Goal: Book appointment/travel/reservation

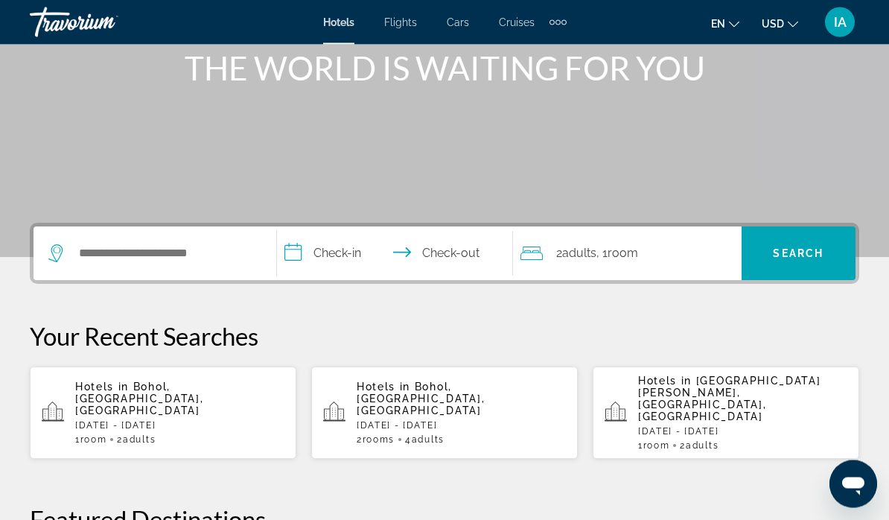
scroll to position [194, 0]
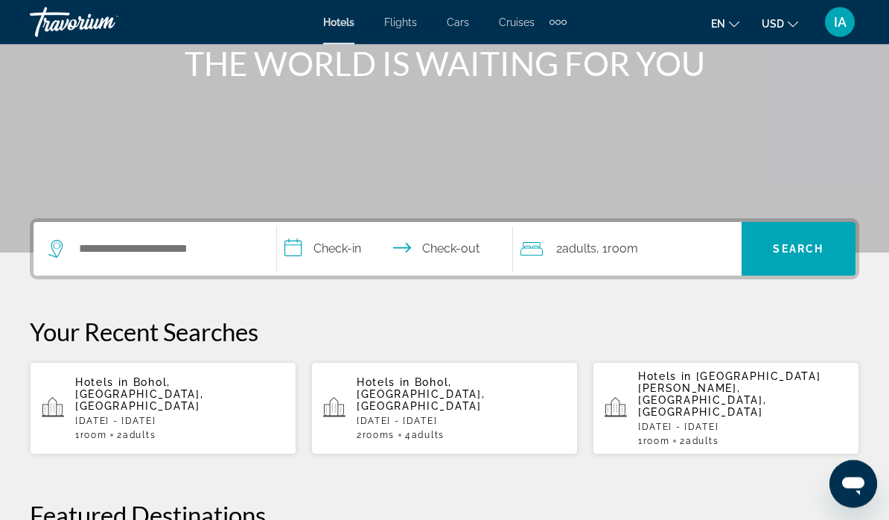
click at [207, 416] on p "[DATE] - [DATE]" at bounding box center [179, 421] width 209 height 10
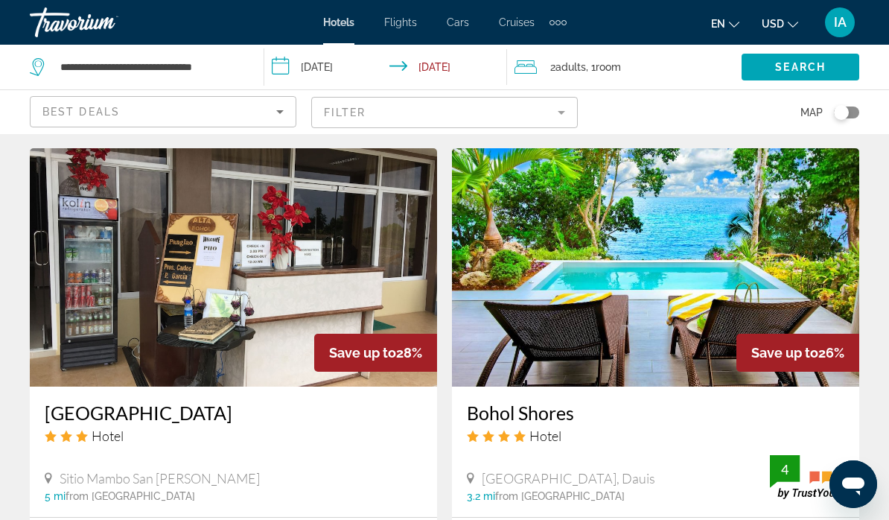
scroll to position [1116, 0]
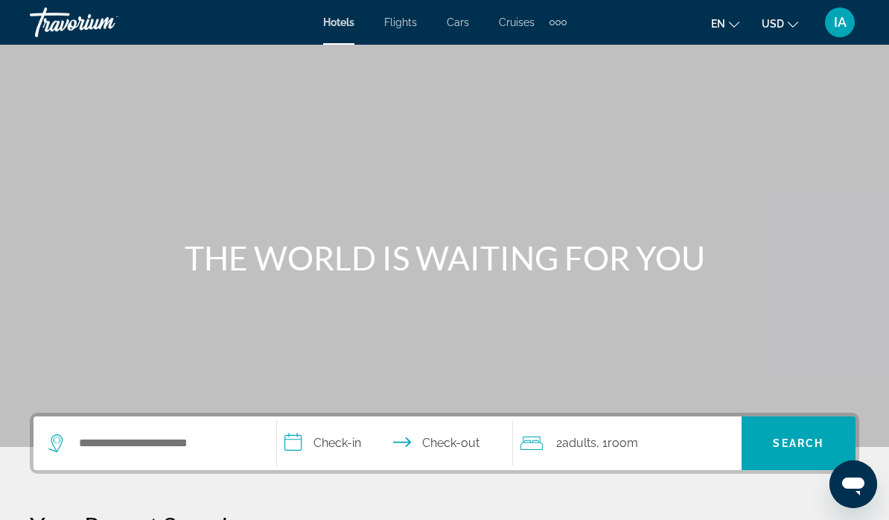
click at [564, 22] on div "Extra navigation items" at bounding box center [564, 22] width 5 height 5
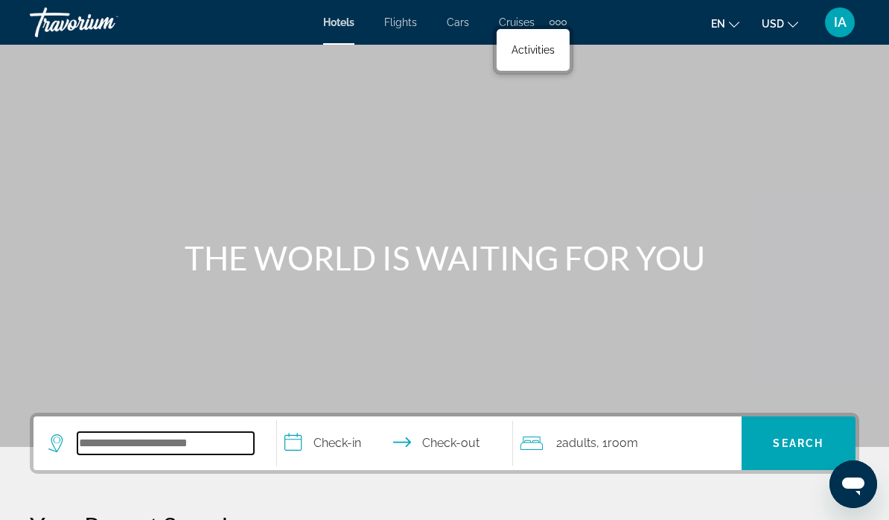
click at [119, 441] on input "Search widget" at bounding box center [165, 443] width 177 height 22
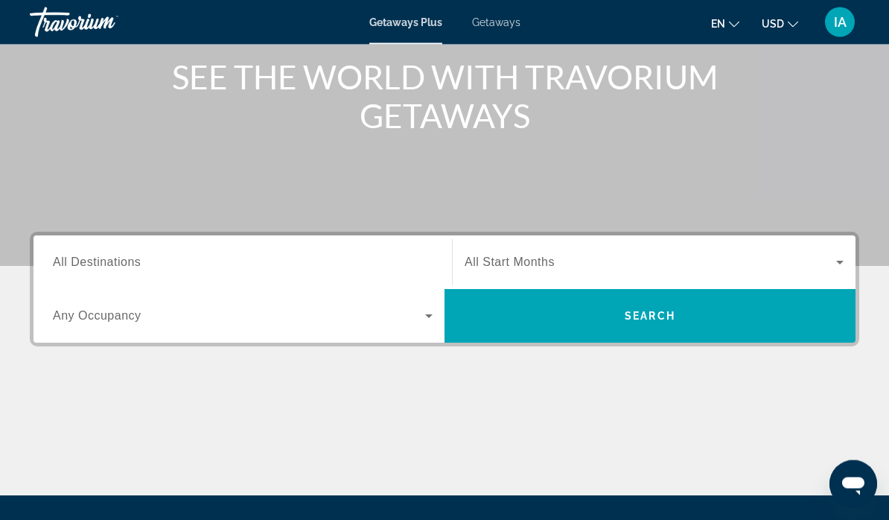
scroll to position [183, 0]
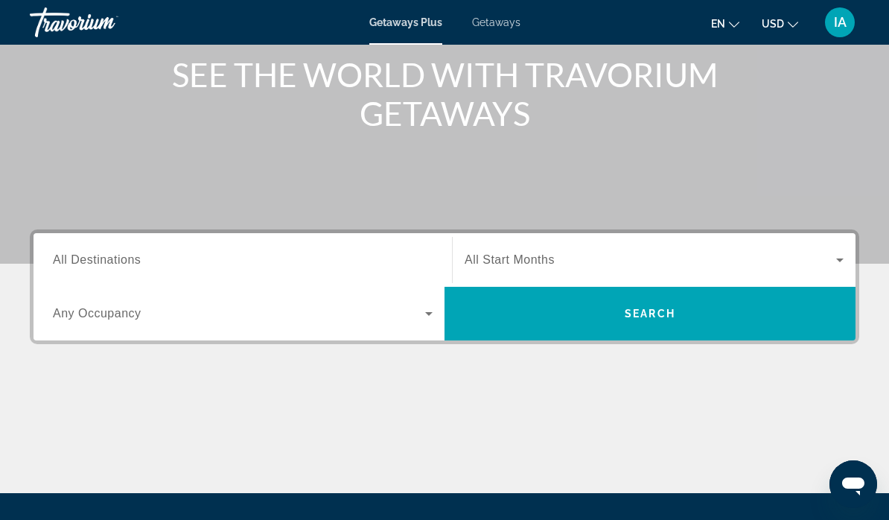
click at [137, 260] on span "All Destinations" at bounding box center [97, 259] width 88 height 13
click at [137, 260] on input "Destination All Destinations" at bounding box center [243, 261] width 380 height 18
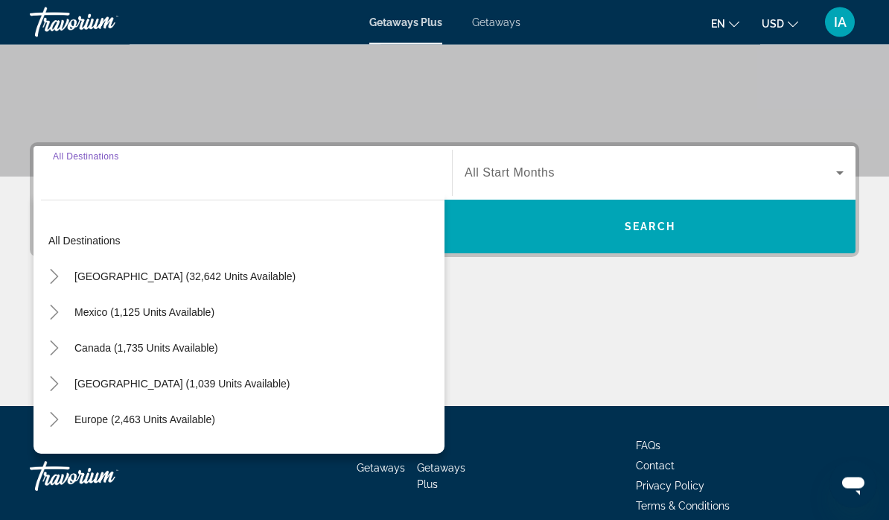
scroll to position [281, 0]
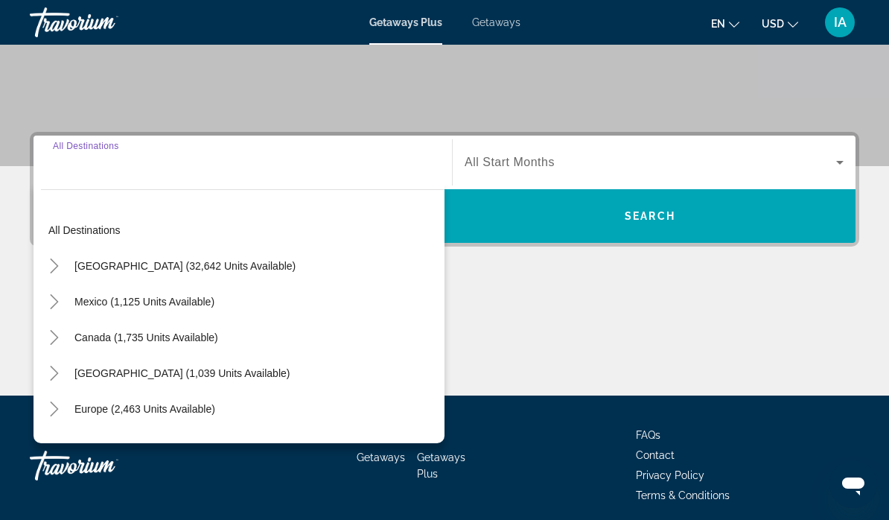
click at [95, 168] on input "Destination All Destinations" at bounding box center [243, 163] width 380 height 18
click at [124, 165] on input "Destination All Destinations" at bounding box center [243, 163] width 380 height 18
click at [419, 171] on input "Destination All Destinations" at bounding box center [243, 163] width 380 height 18
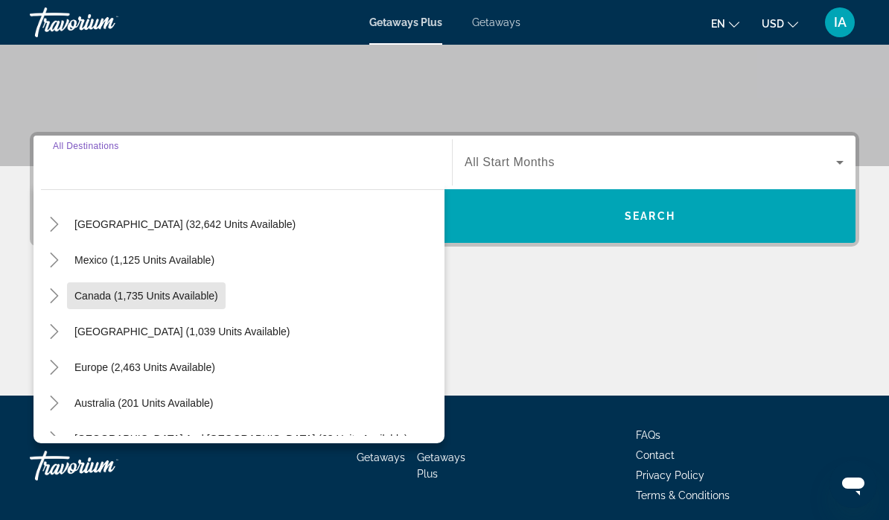
scroll to position [42, 0]
click at [176, 378] on span "Search widget" at bounding box center [145, 367] width 156 height 36
type input "**********"
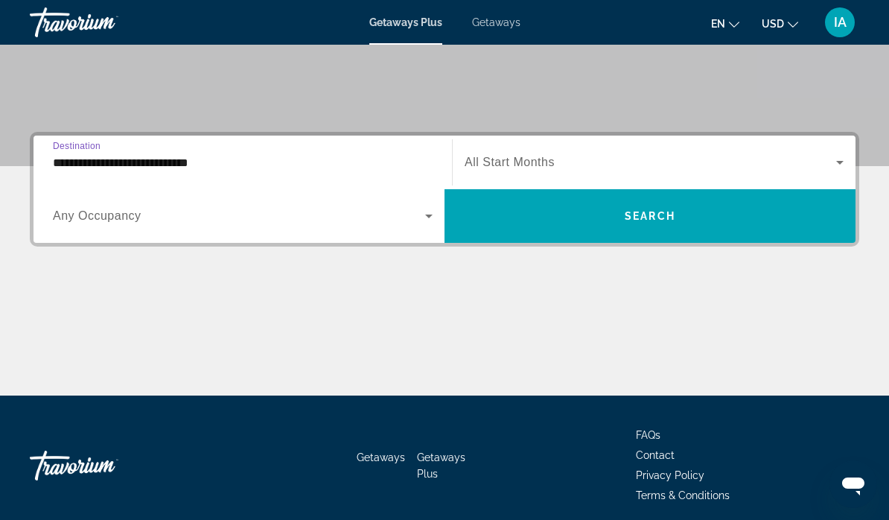
click at [535, 153] on span "Search widget" at bounding box center [651, 162] width 372 height 18
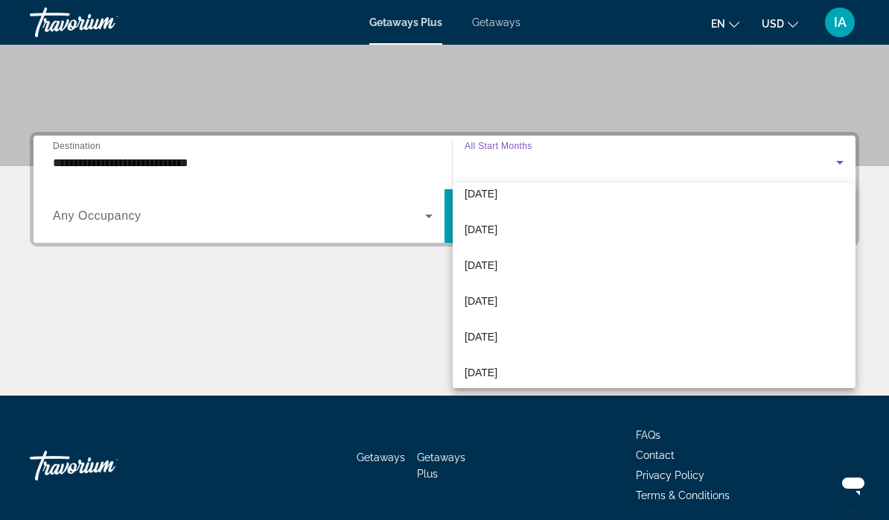
scroll to position [48, 0]
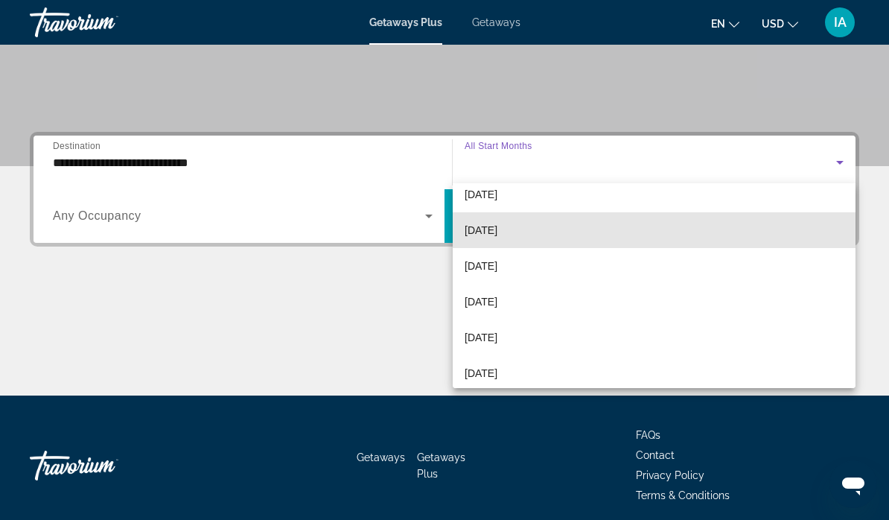
click at [529, 231] on mat-option "October 2025" at bounding box center [654, 230] width 403 height 36
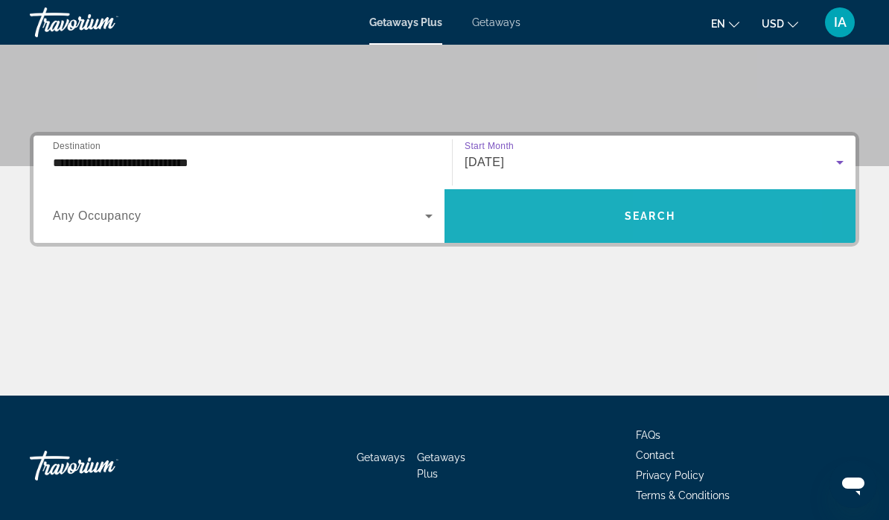
click at [695, 212] on span "Search widget" at bounding box center [650, 216] width 411 height 36
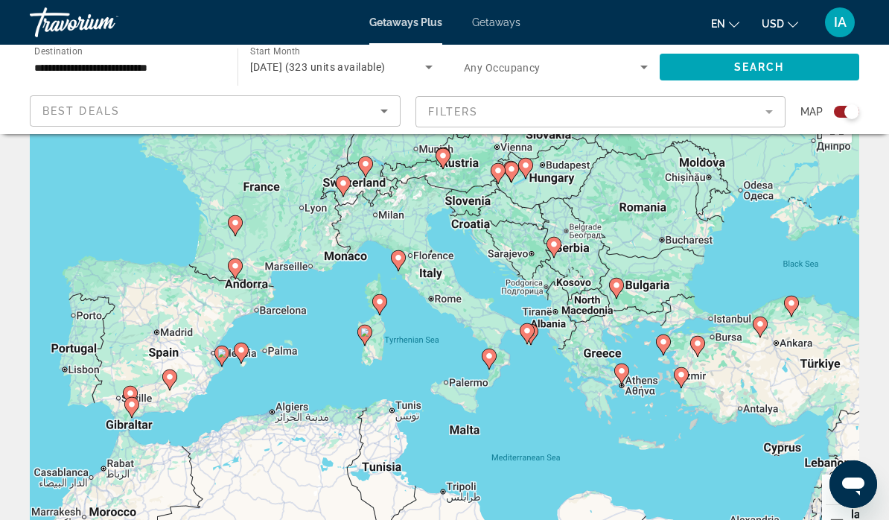
scroll to position [76, 0]
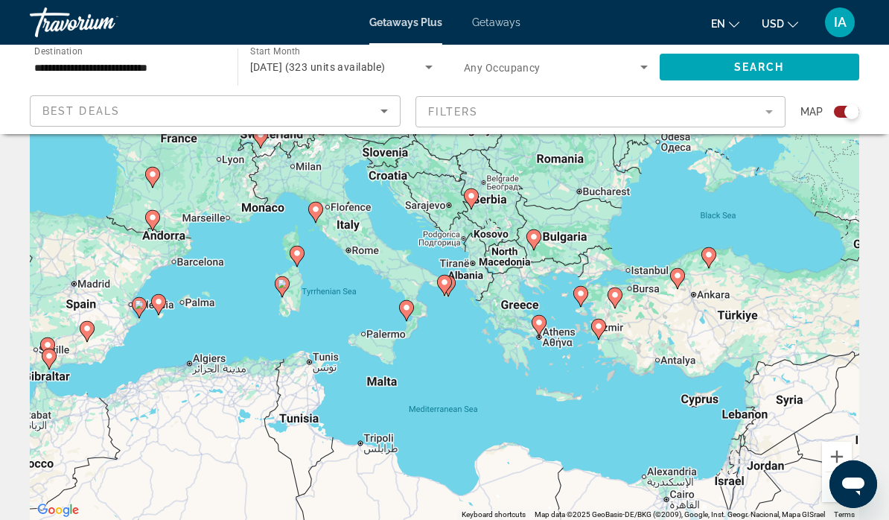
click at [533, 311] on div "To activate drag with keyboard, press Alt + Enter. Once in keyboard drag state,…" at bounding box center [445, 296] width 830 height 447
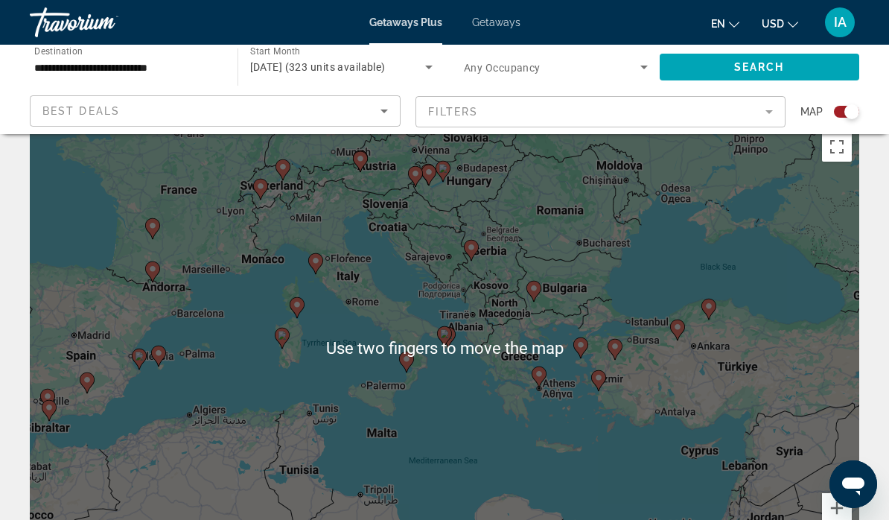
scroll to position [0, 0]
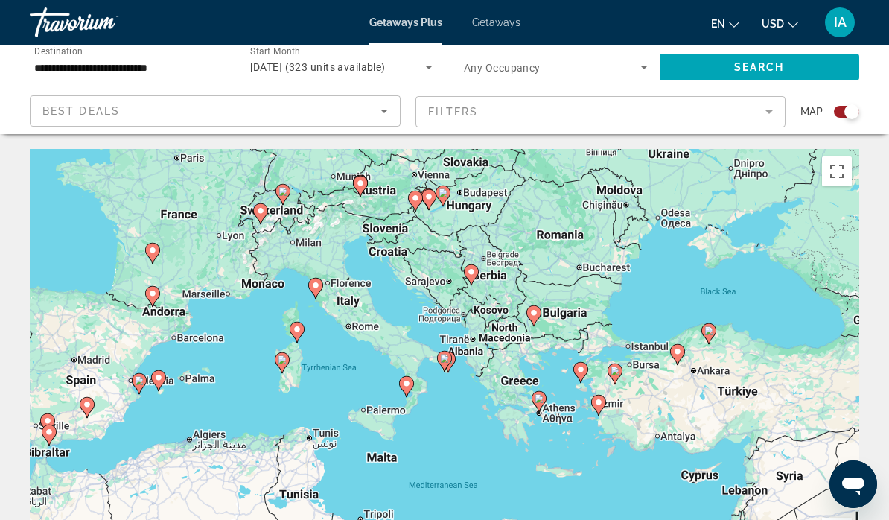
click at [635, 63] on span "Search widget" at bounding box center [552, 67] width 177 height 18
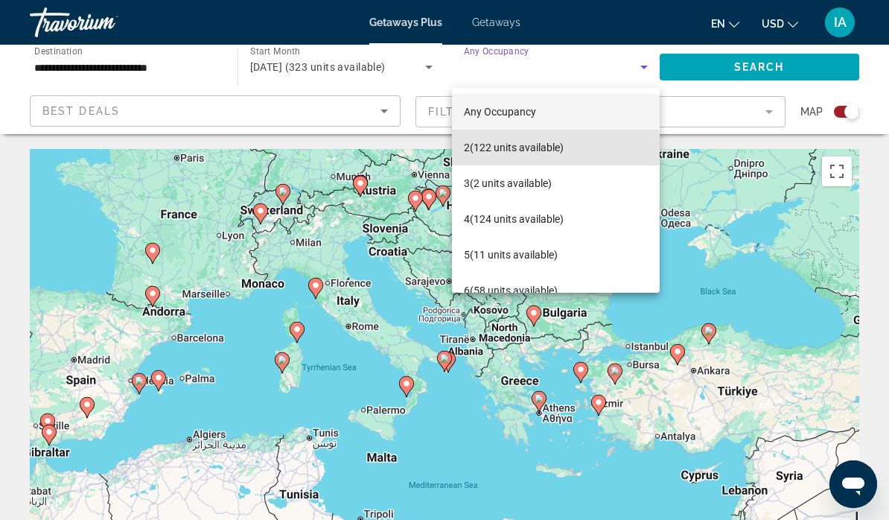
click at [548, 148] on span "2 (122 units available)" at bounding box center [514, 148] width 100 height 18
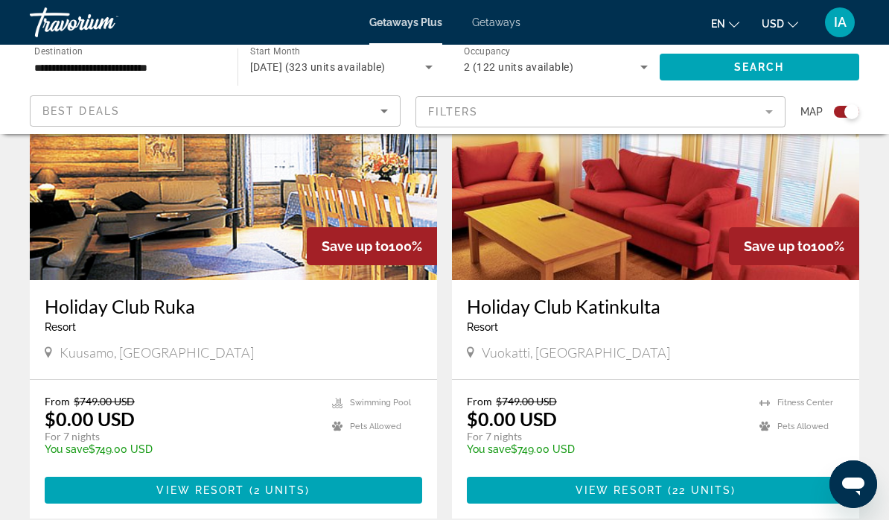
scroll to position [593, 0]
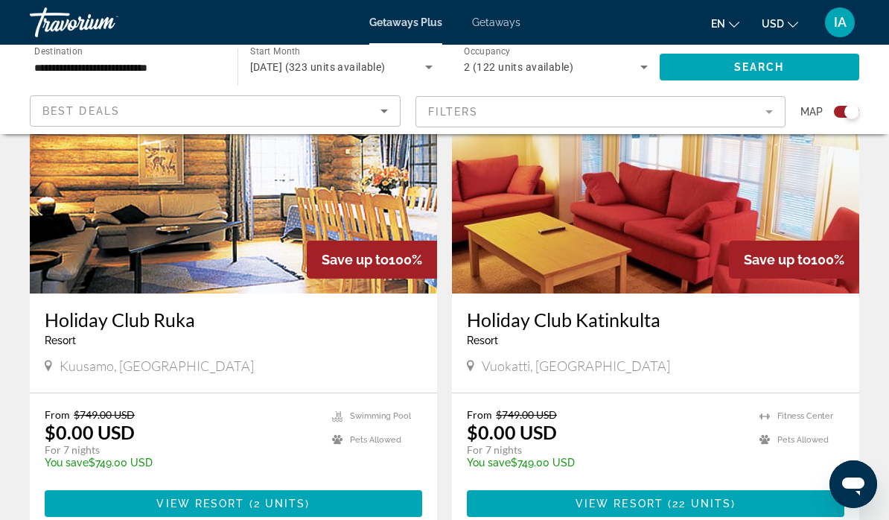
click at [658, 508] on span "View Resort" at bounding box center [620, 504] width 88 height 12
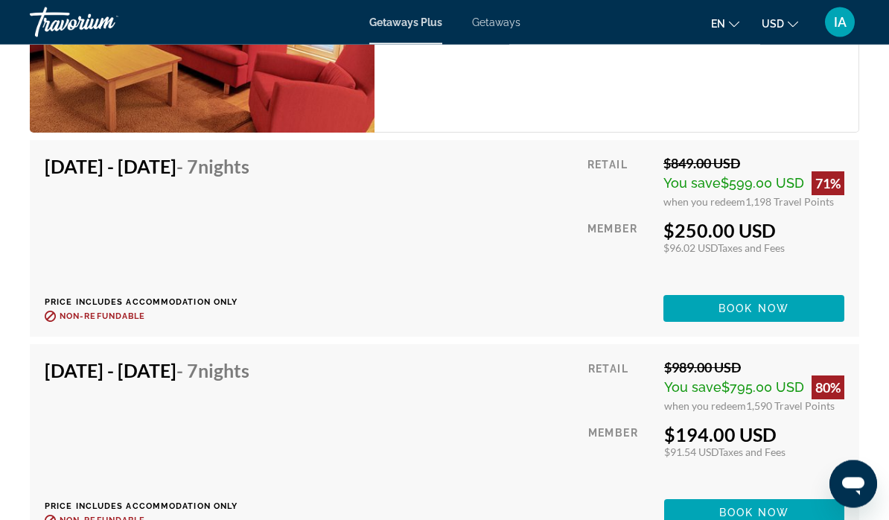
scroll to position [3060, 0]
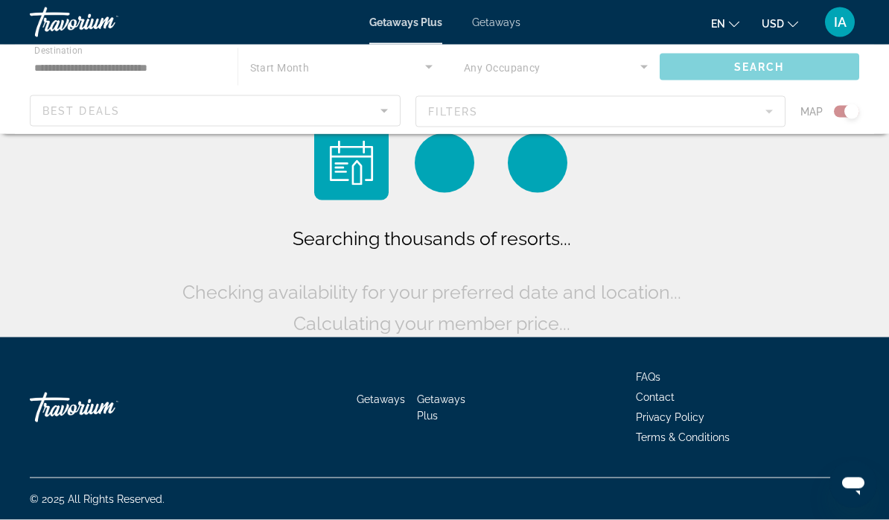
scroll to position [58, 0]
